Goal: Task Accomplishment & Management: Use online tool/utility

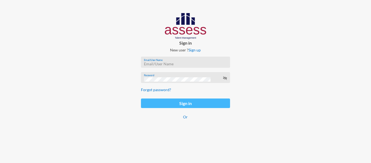
type input "carol.nashaat@assesstm.com"
click at [171, 103] on button "Sign in" at bounding box center [185, 102] width 89 height 9
